Goal: Information Seeking & Learning: Learn about a topic

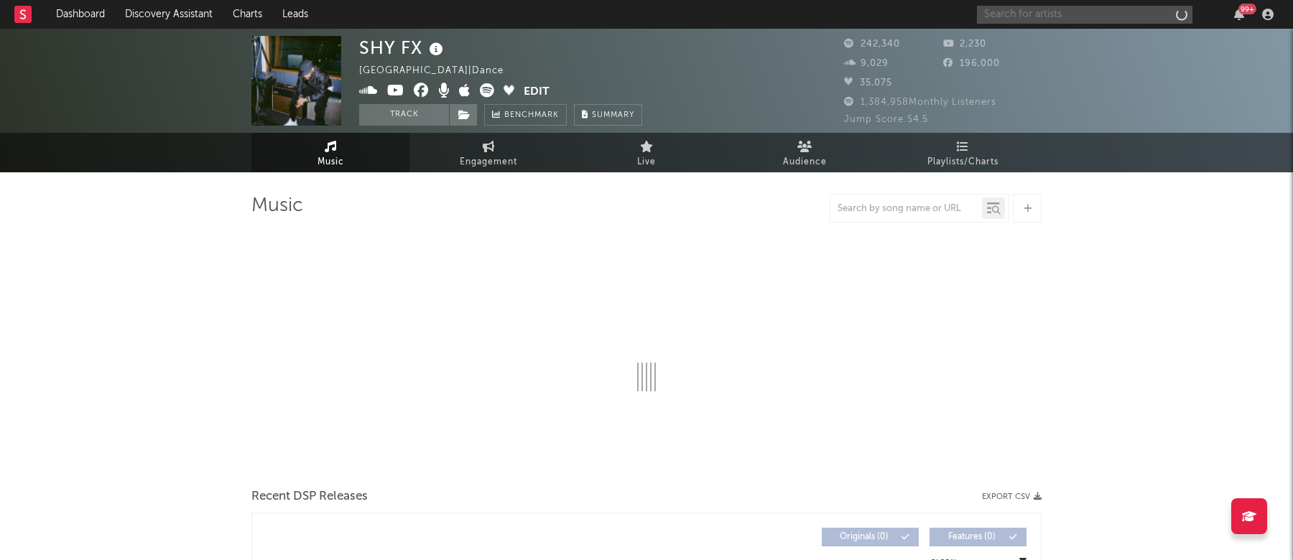
click at [1103, 17] on input "text" at bounding box center [1084, 15] width 215 height 18
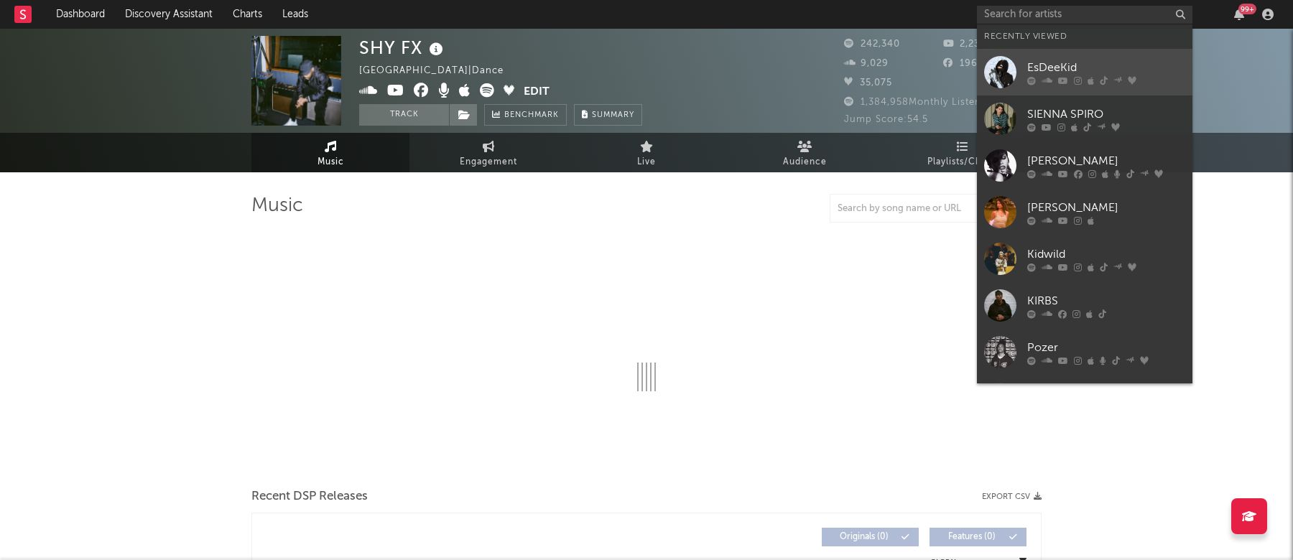
click at [1093, 62] on div "EsDeeKid" at bounding box center [1106, 67] width 158 height 17
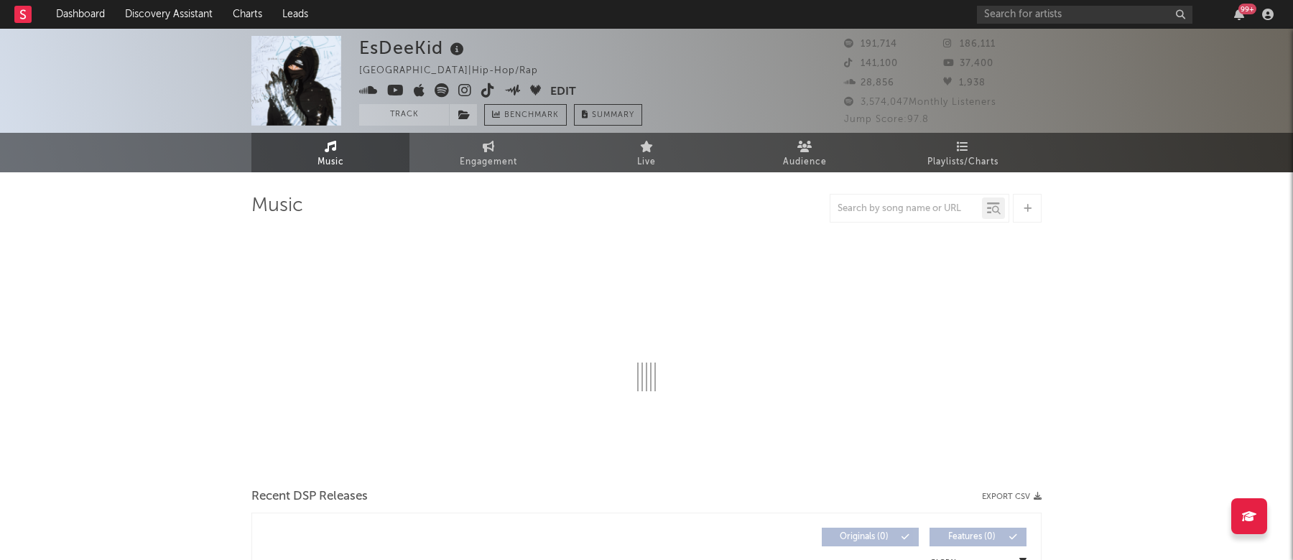
select select "6m"
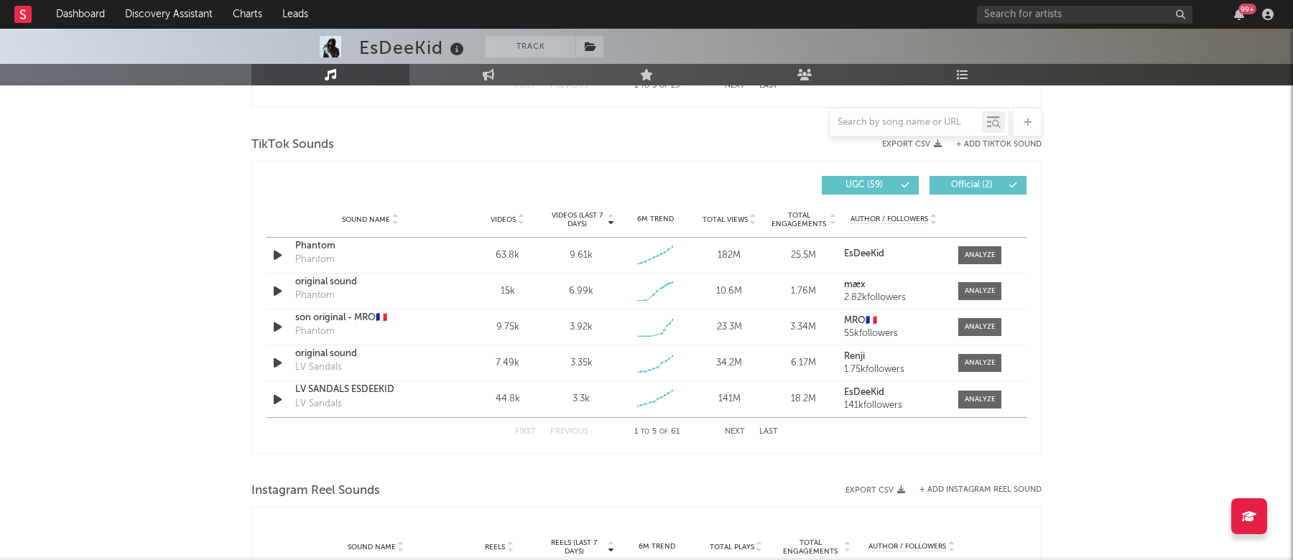
scroll to position [935, 0]
click at [968, 261] on span at bounding box center [979, 254] width 43 height 18
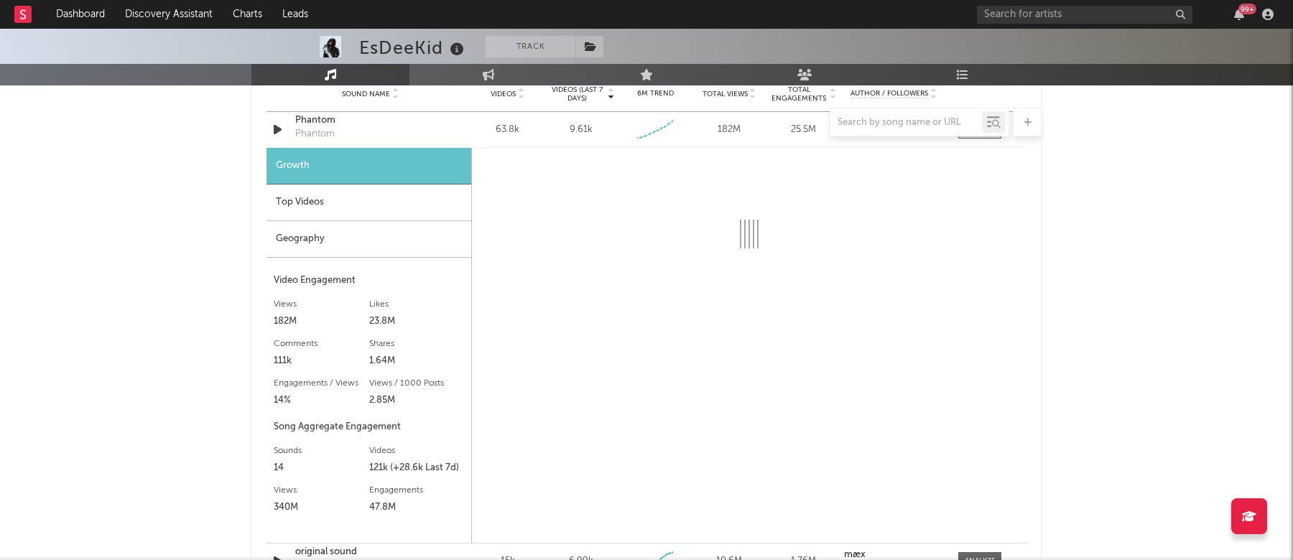
scroll to position [1060, 0]
select select "6m"
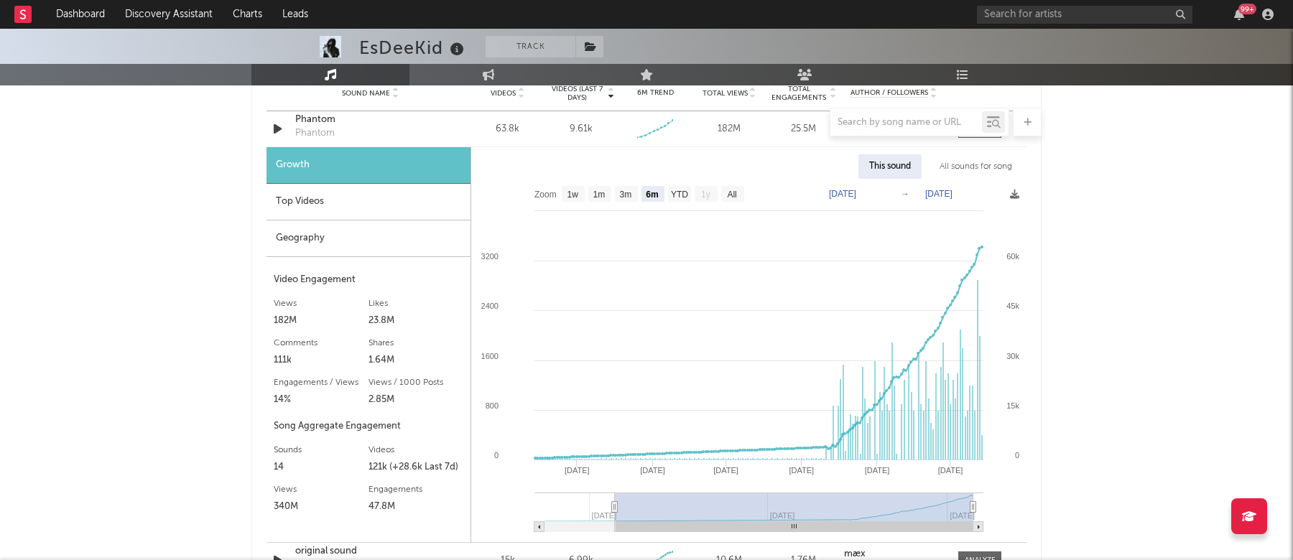
click at [984, 246] on rect at bounding box center [748, 360] width 555 height 363
click at [978, 247] on icon at bounding box center [978, 248] width 3 height 3
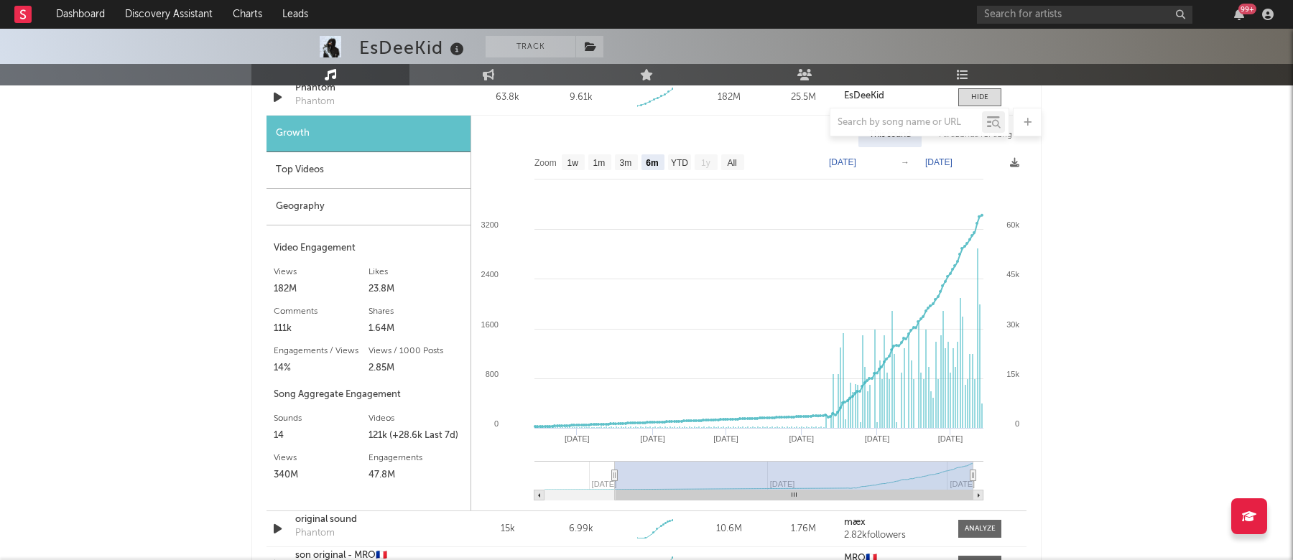
scroll to position [1100, 0]
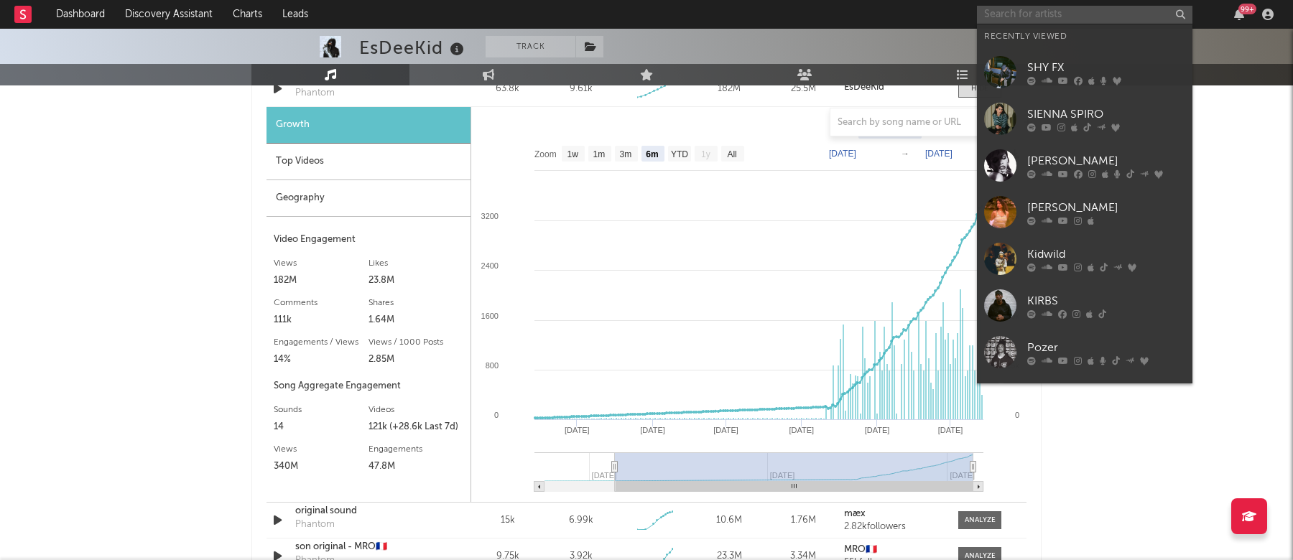
click at [1046, 22] on input "text" at bounding box center [1084, 15] width 215 height 18
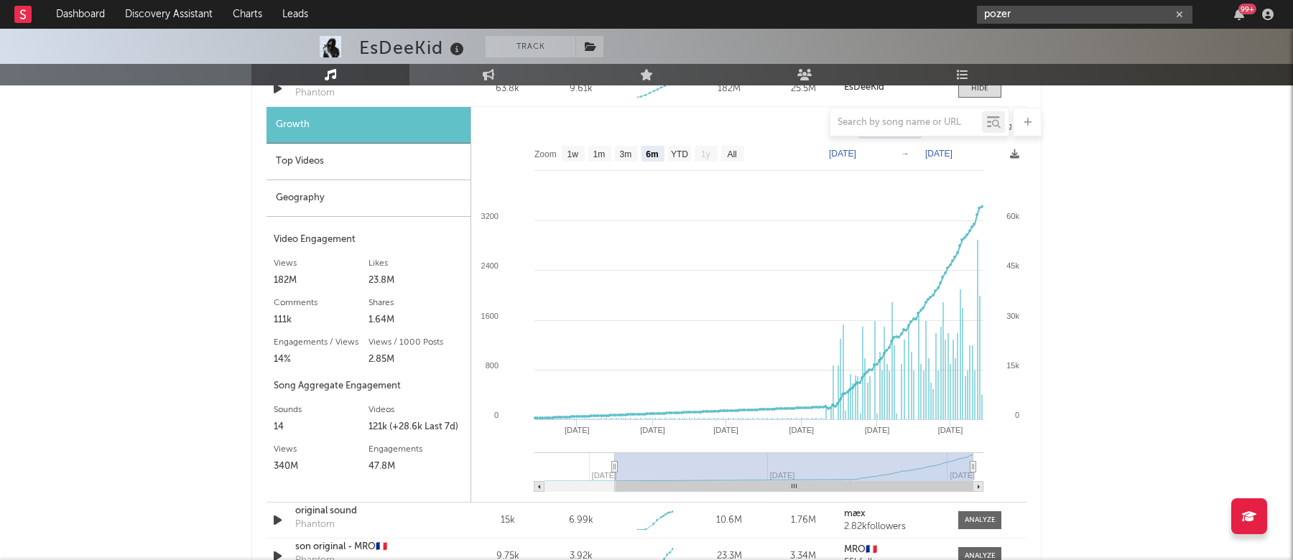
click at [1043, 6] on input "pozer" at bounding box center [1084, 15] width 215 height 18
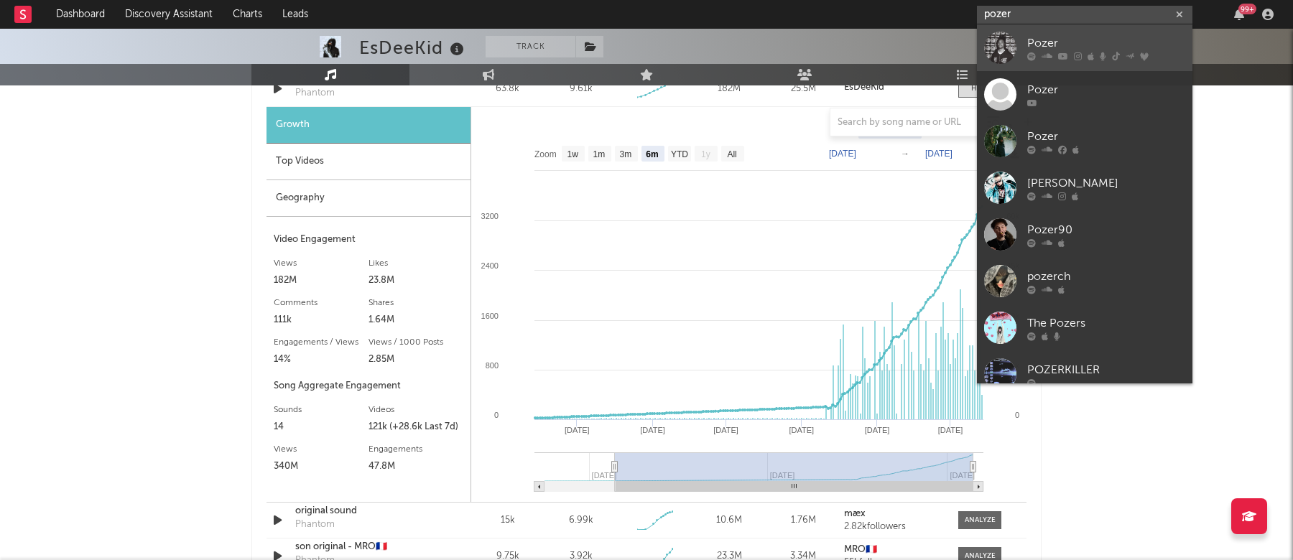
type input "pozer"
click at [1043, 51] on div "Pozer" at bounding box center [1106, 42] width 158 height 17
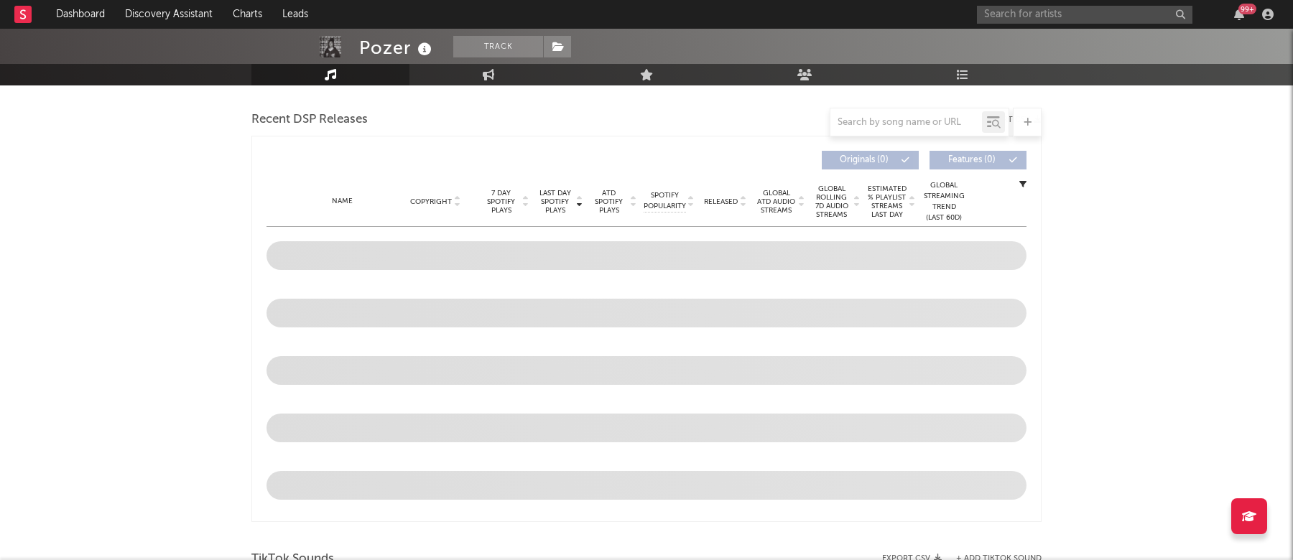
select select "6m"
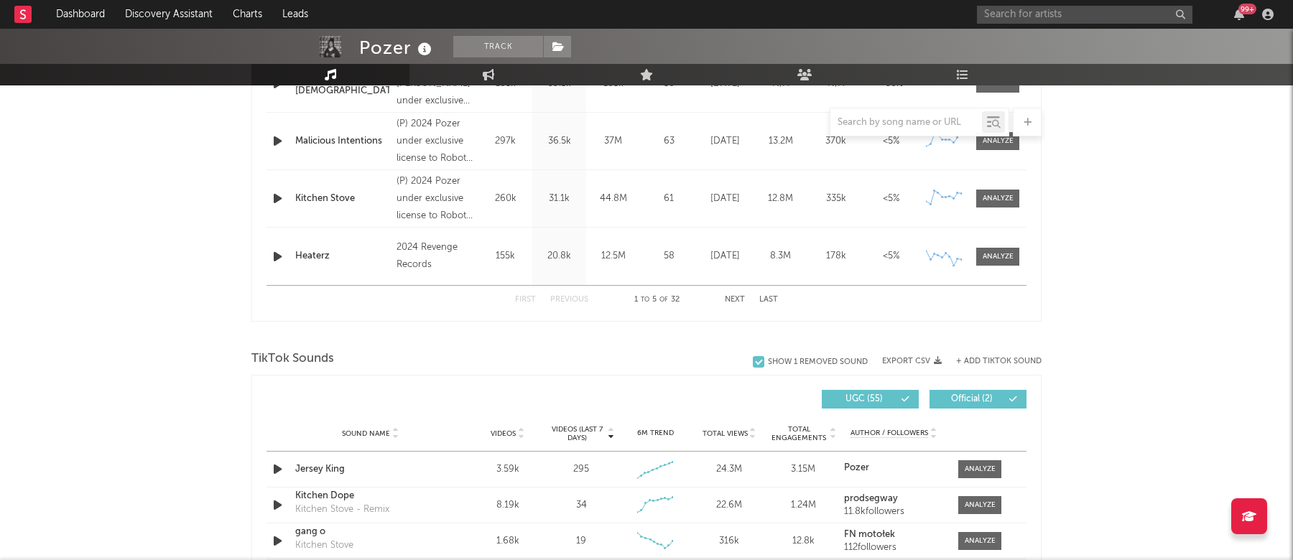
scroll to position [999, 0]
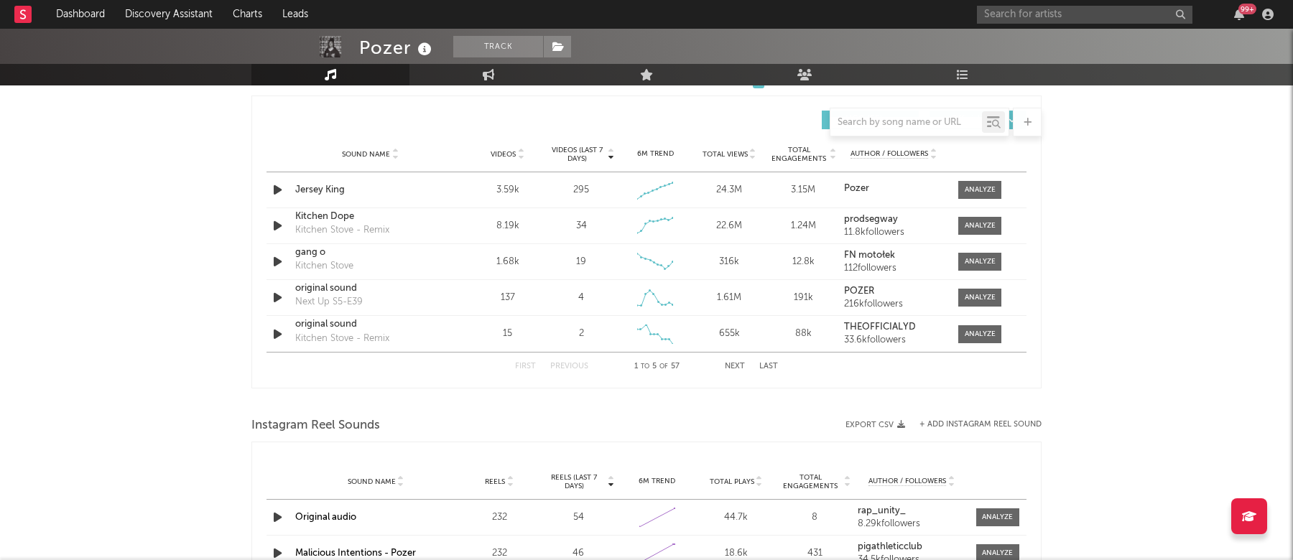
click at [156, 371] on div "Pozer Track [GEOGRAPHIC_DATA] | Rap Edit Track Benchmark Summary 171,686 73,972…" at bounding box center [646, 114] width 1293 height 2169
